Goal: Information Seeking & Learning: Learn about a topic

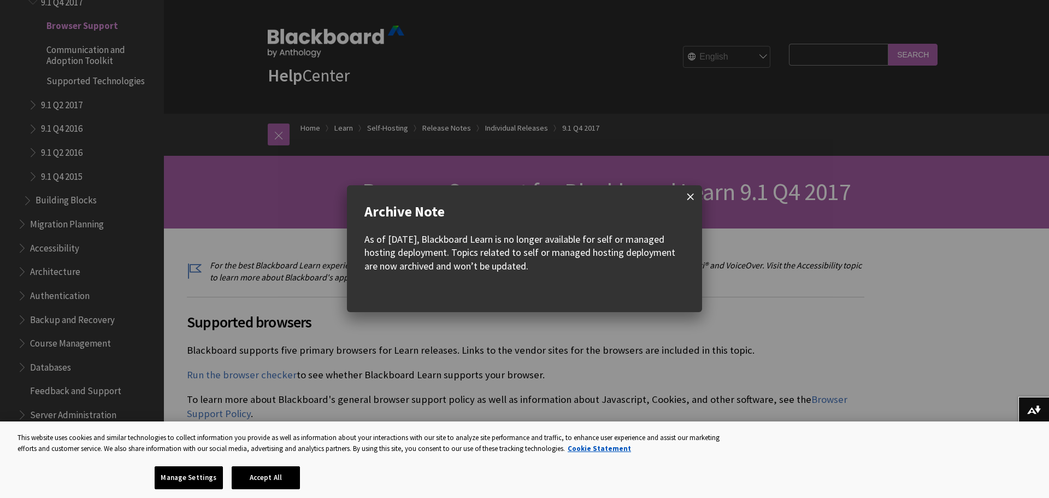
click at [685, 199] on span at bounding box center [690, 196] width 23 height 23
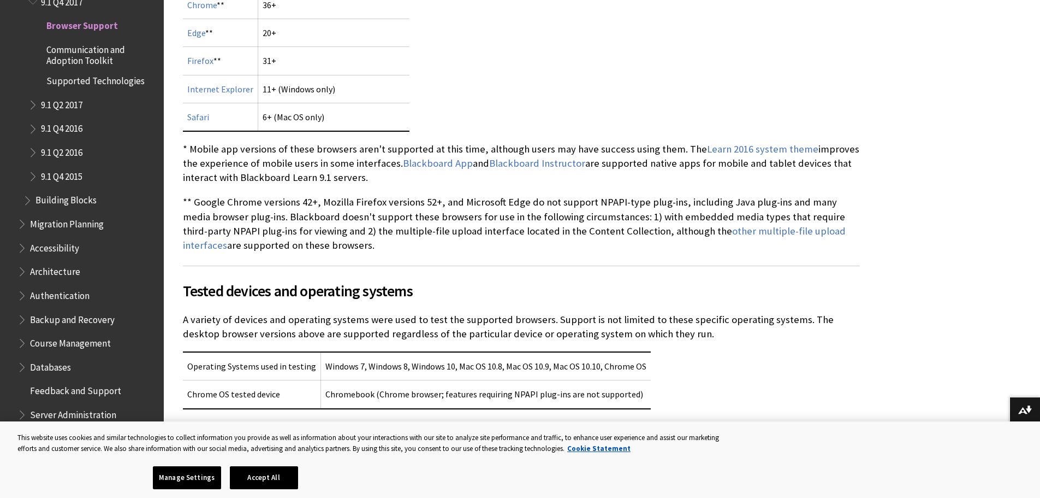
scroll to position [471, 0]
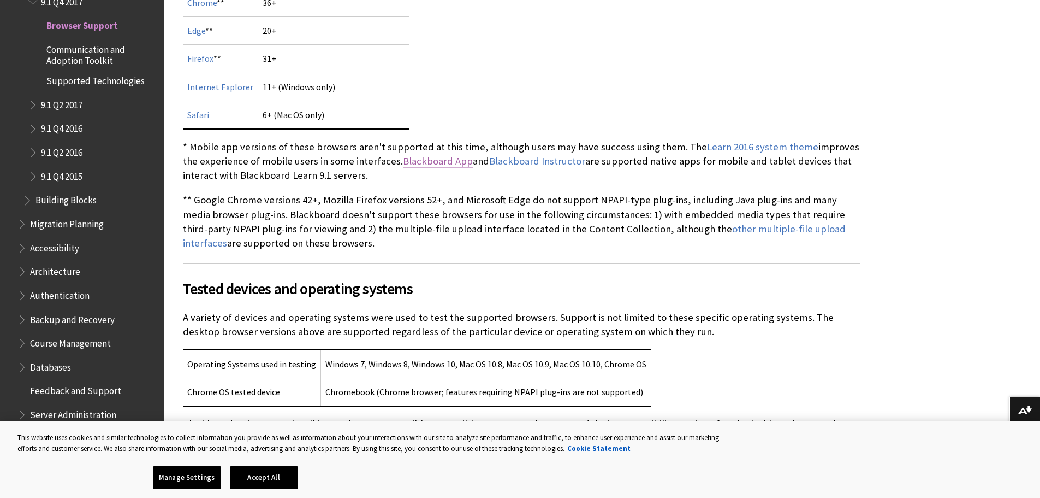
click at [423, 163] on link "Blackboard App" at bounding box center [438, 161] width 70 height 13
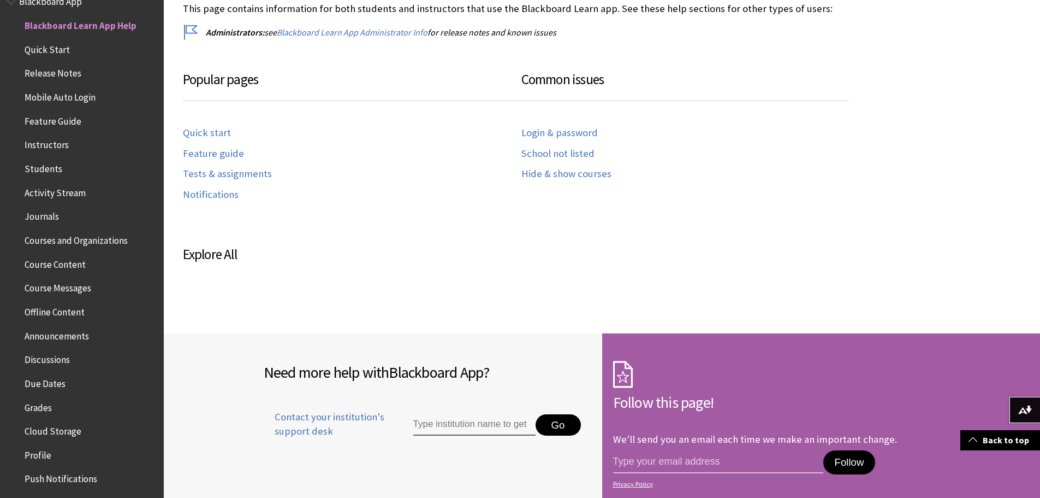
scroll to position [479, 0]
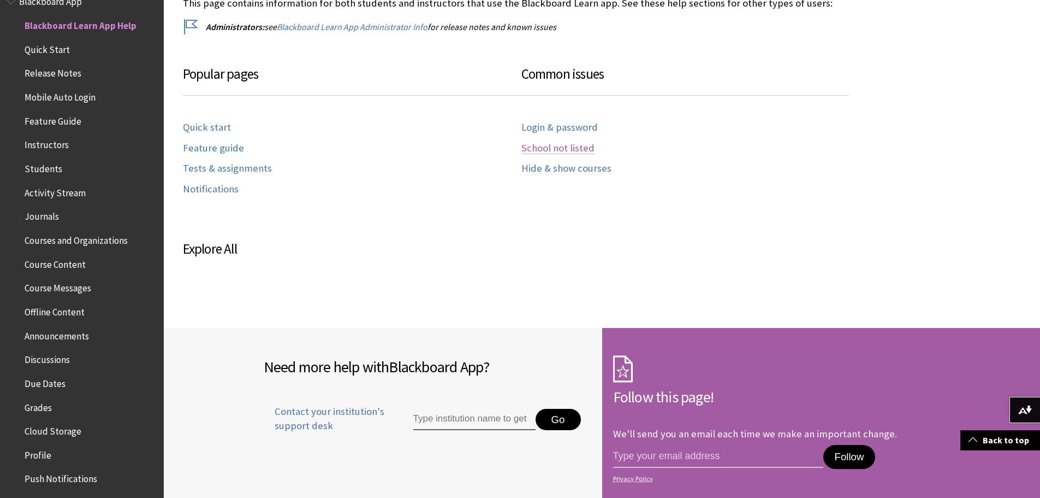
click at [552, 143] on link "School not listed" at bounding box center [558, 148] width 73 height 13
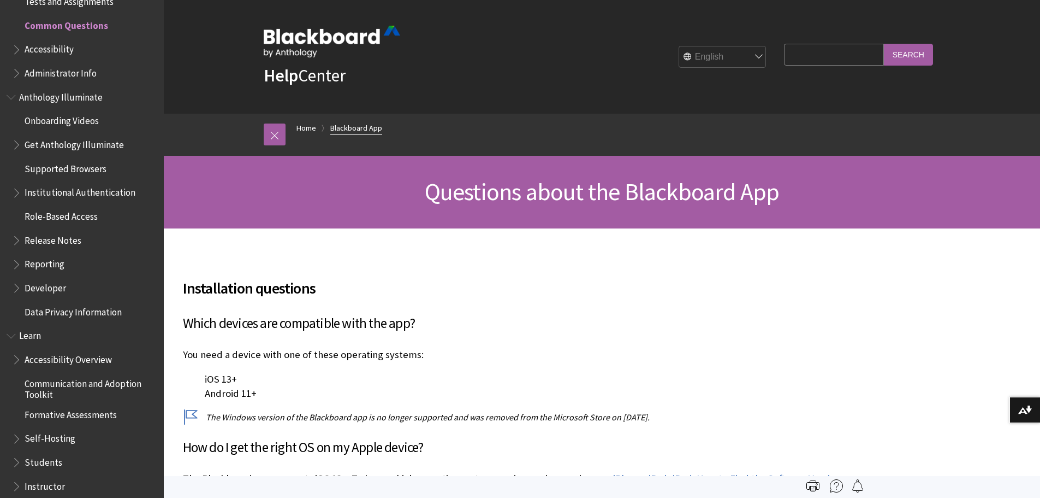
click at [356, 133] on link "Blackboard App" at bounding box center [356, 128] width 52 height 14
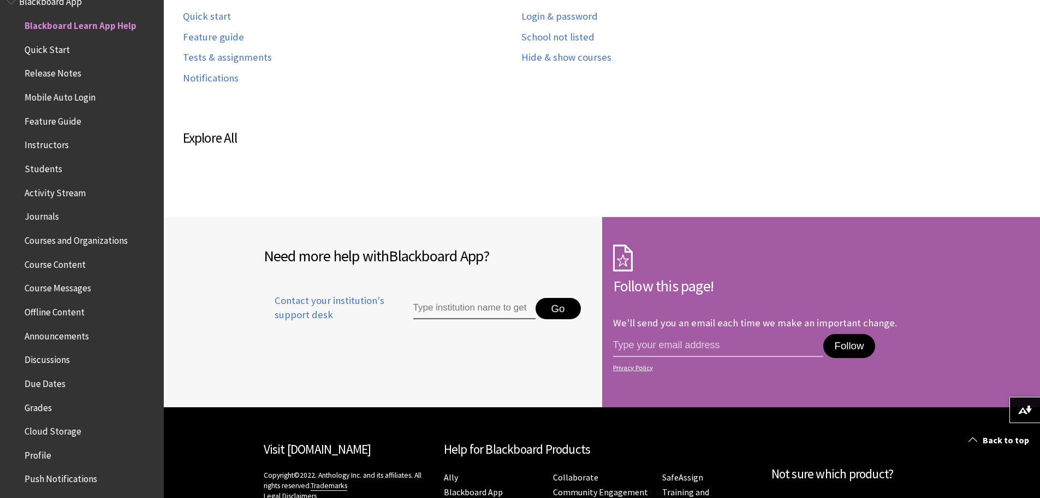
scroll to position [604, 0]
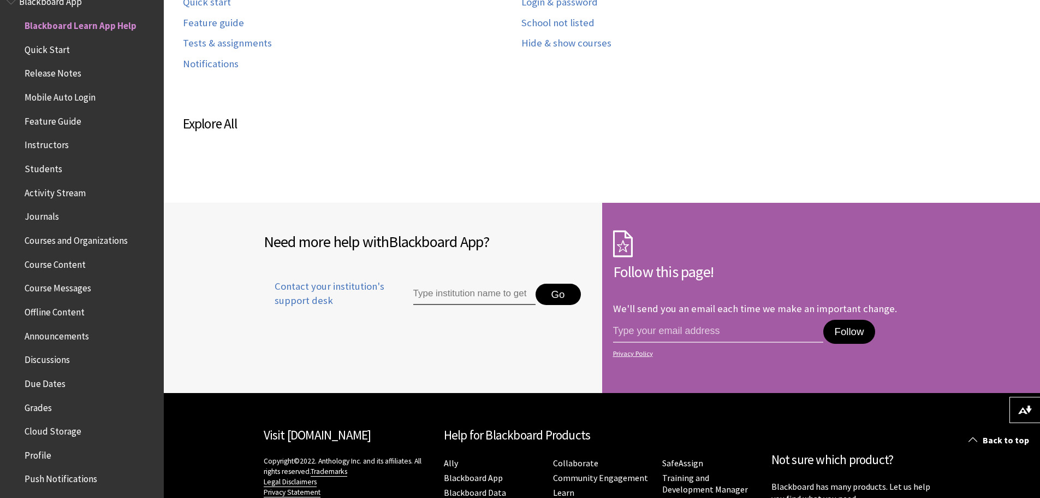
click at [478, 305] on input "Type institution name to get support" at bounding box center [474, 294] width 122 height 22
type input "t"
type input "a"
type input "u"
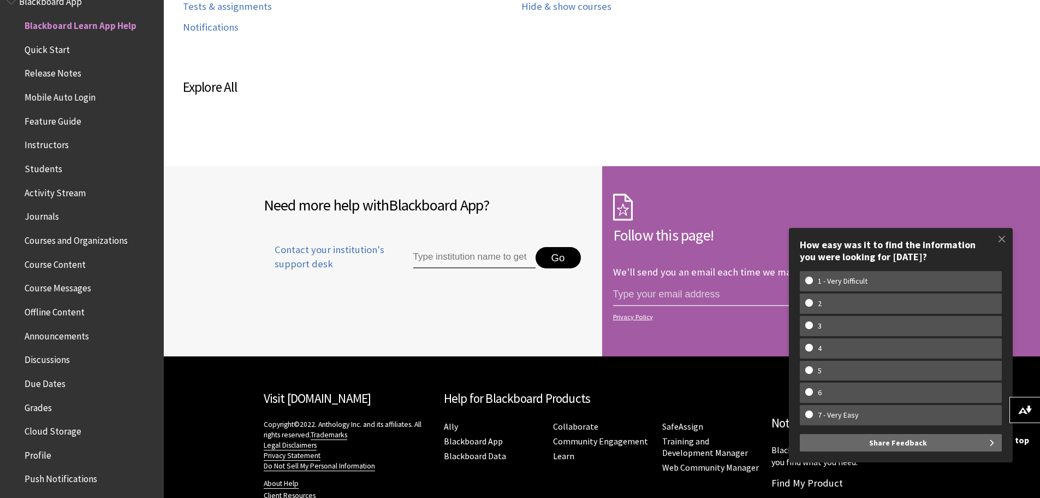
scroll to position [700, 0]
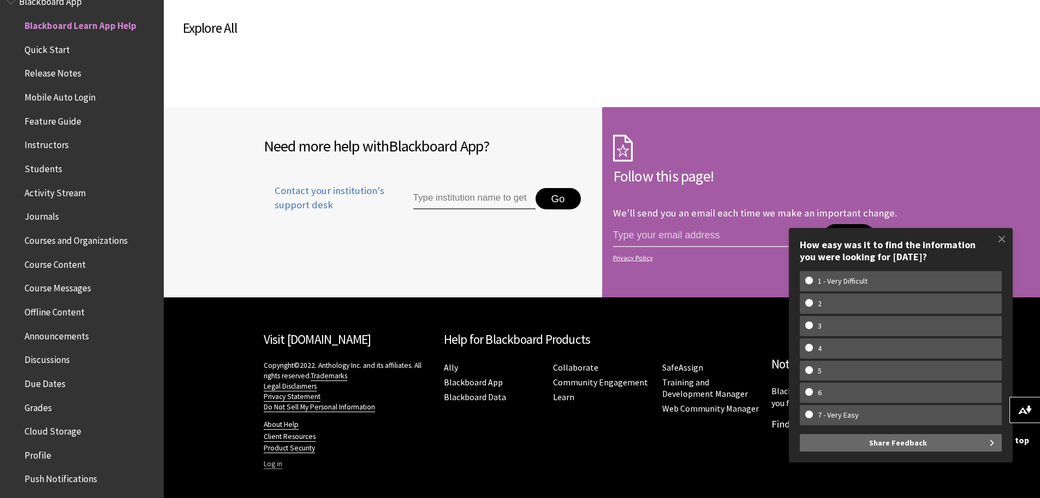
click at [274, 463] on link "Log in" at bounding box center [273, 464] width 19 height 10
